Goal: Task Accomplishment & Management: Manage account settings

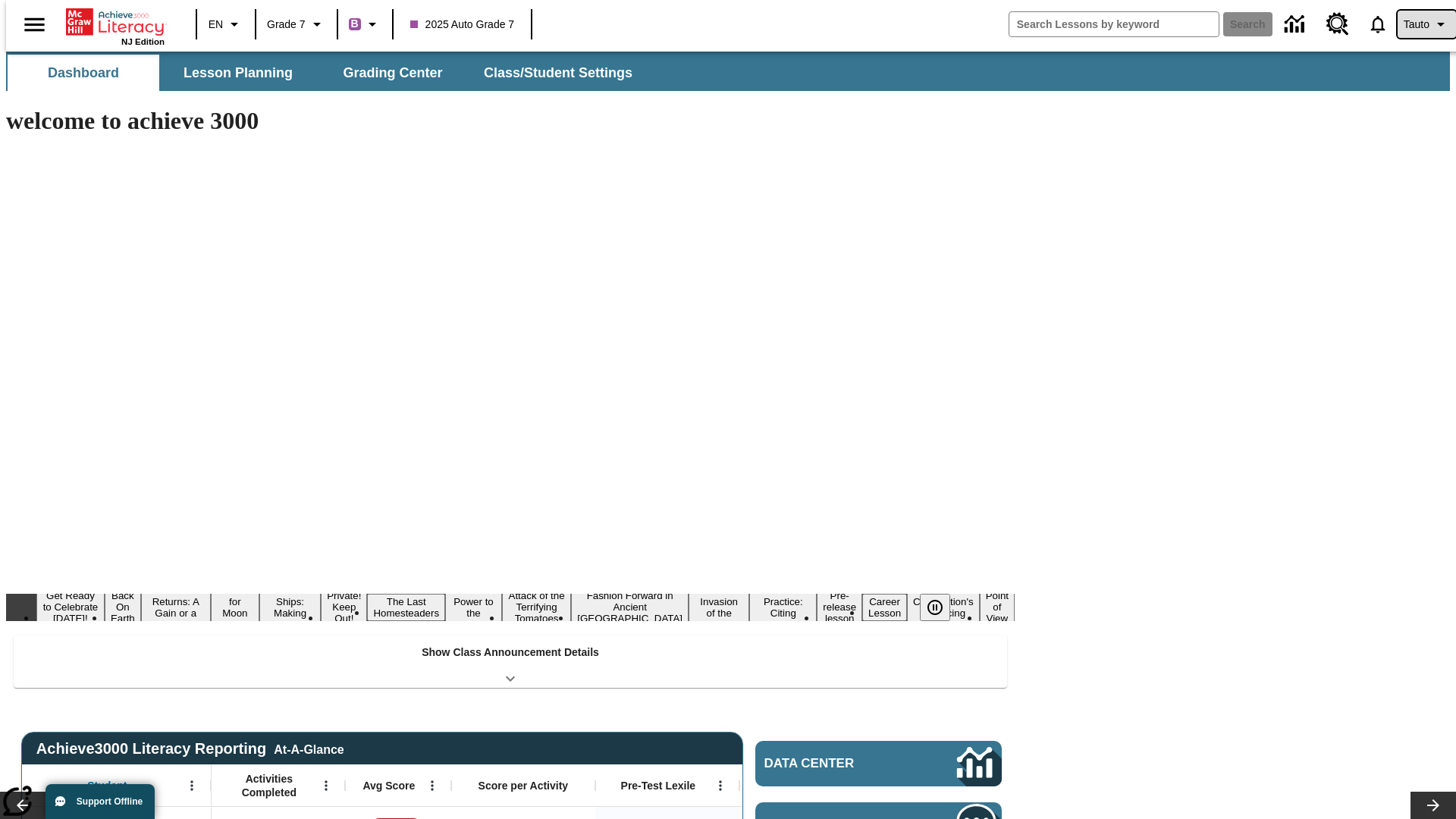
click at [1419, 24] on span "Tauto" at bounding box center [1416, 25] width 26 height 16
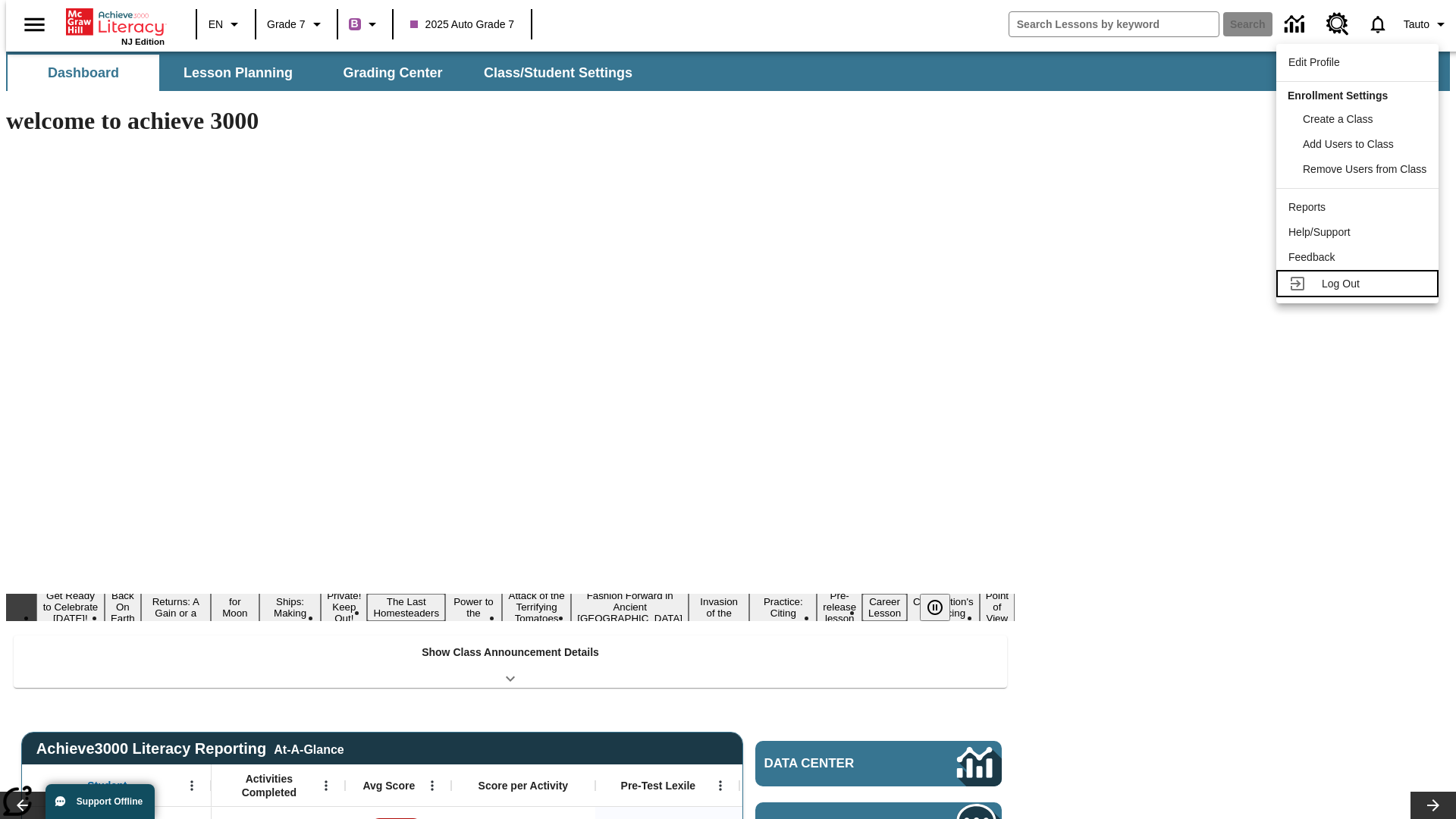
click at [1359, 283] on span "Log Out" at bounding box center [1340, 283] width 38 height 12
